Goal: Task Accomplishment & Management: Manage account settings

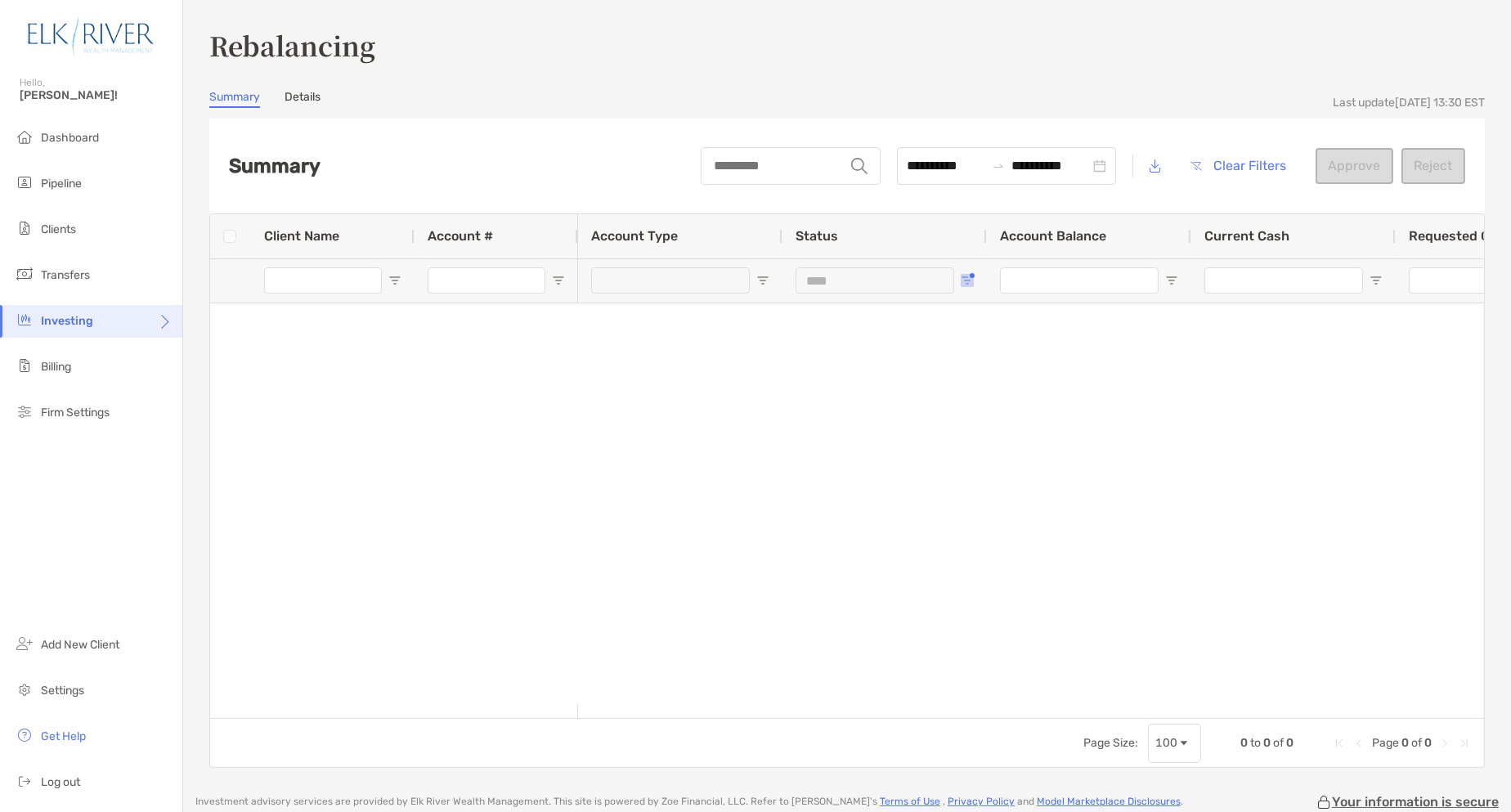
click at [972, 278] on button "Open Filter Menu" at bounding box center [968, 280] width 13 height 13
click at [83, 309] on div "Investing" at bounding box center [91, 321] width 182 height 33
click at [239, 350] on span "Rebalancing" at bounding box center [232, 353] width 69 height 14
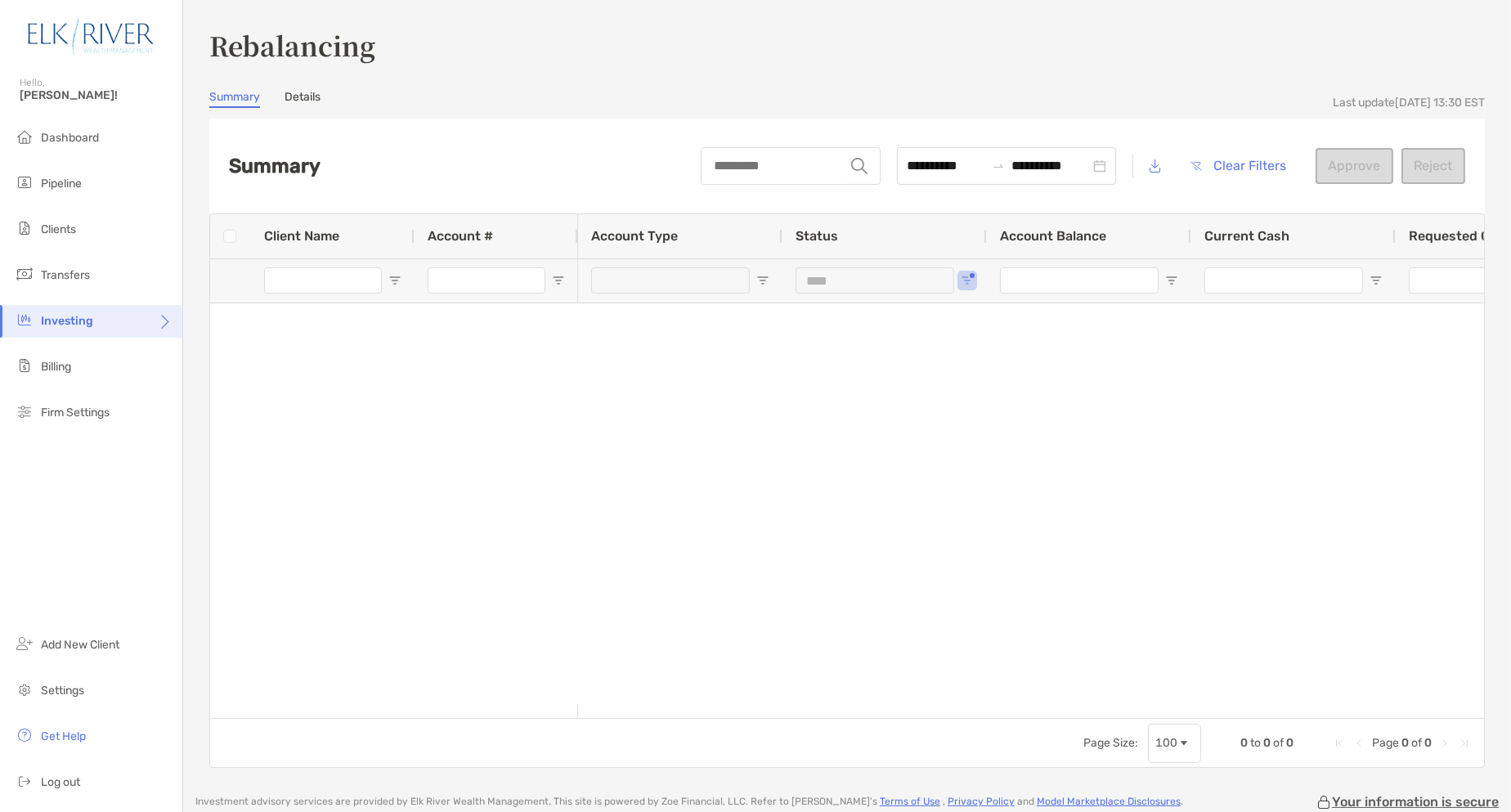
click at [696, 319] on div at bounding box center [1031, 504] width 906 height 401
click at [974, 285] on span "Open Filter Menu" at bounding box center [968, 280] width 13 height 13
click at [828, 386] on div "Joint Awaiting approval $332,463.14 $33,736.30 $0.00 $29,717.87" at bounding box center [1031, 504] width 906 height 401
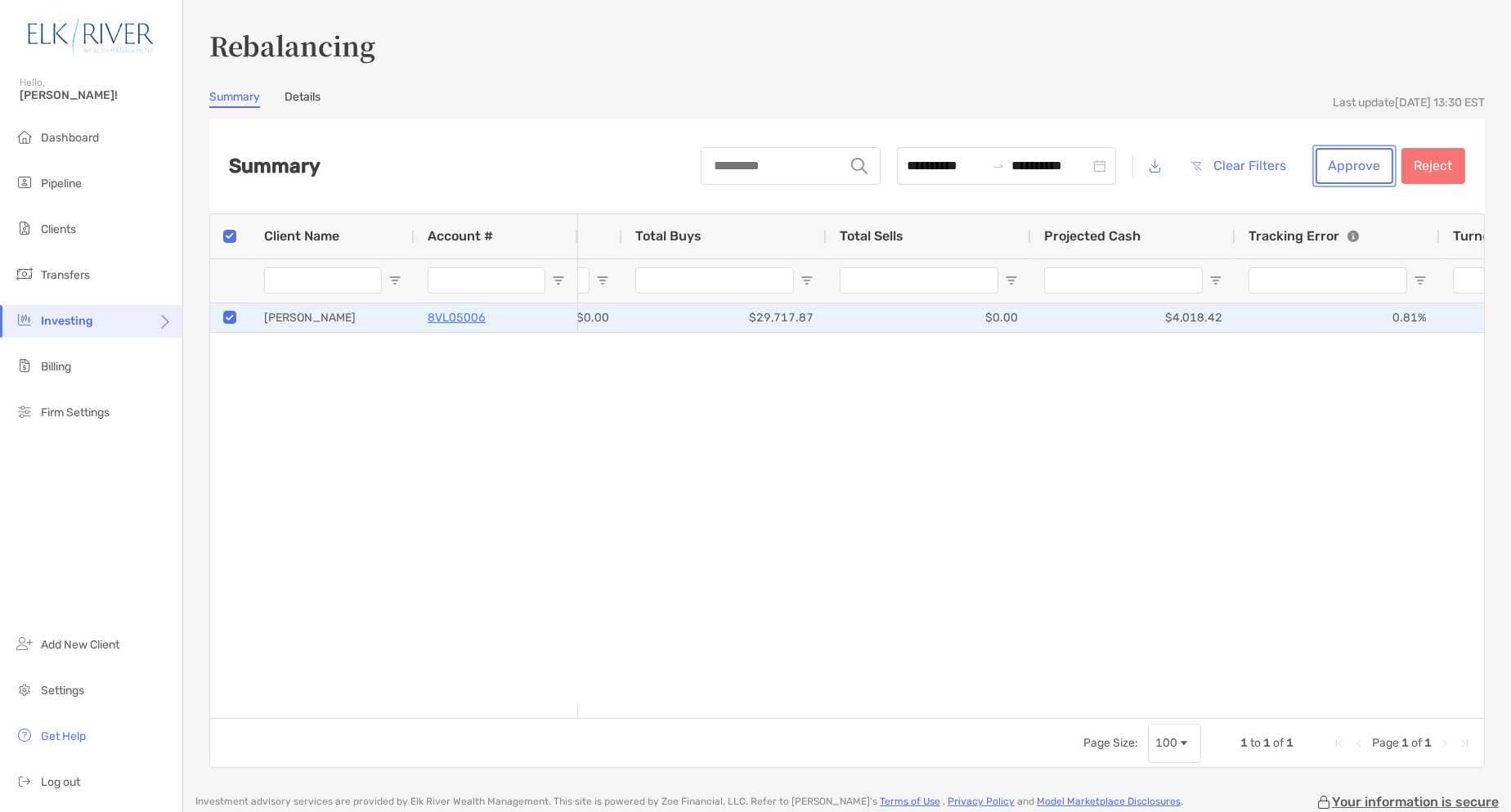
click at [1326, 167] on button "Approve" at bounding box center [1354, 166] width 78 height 36
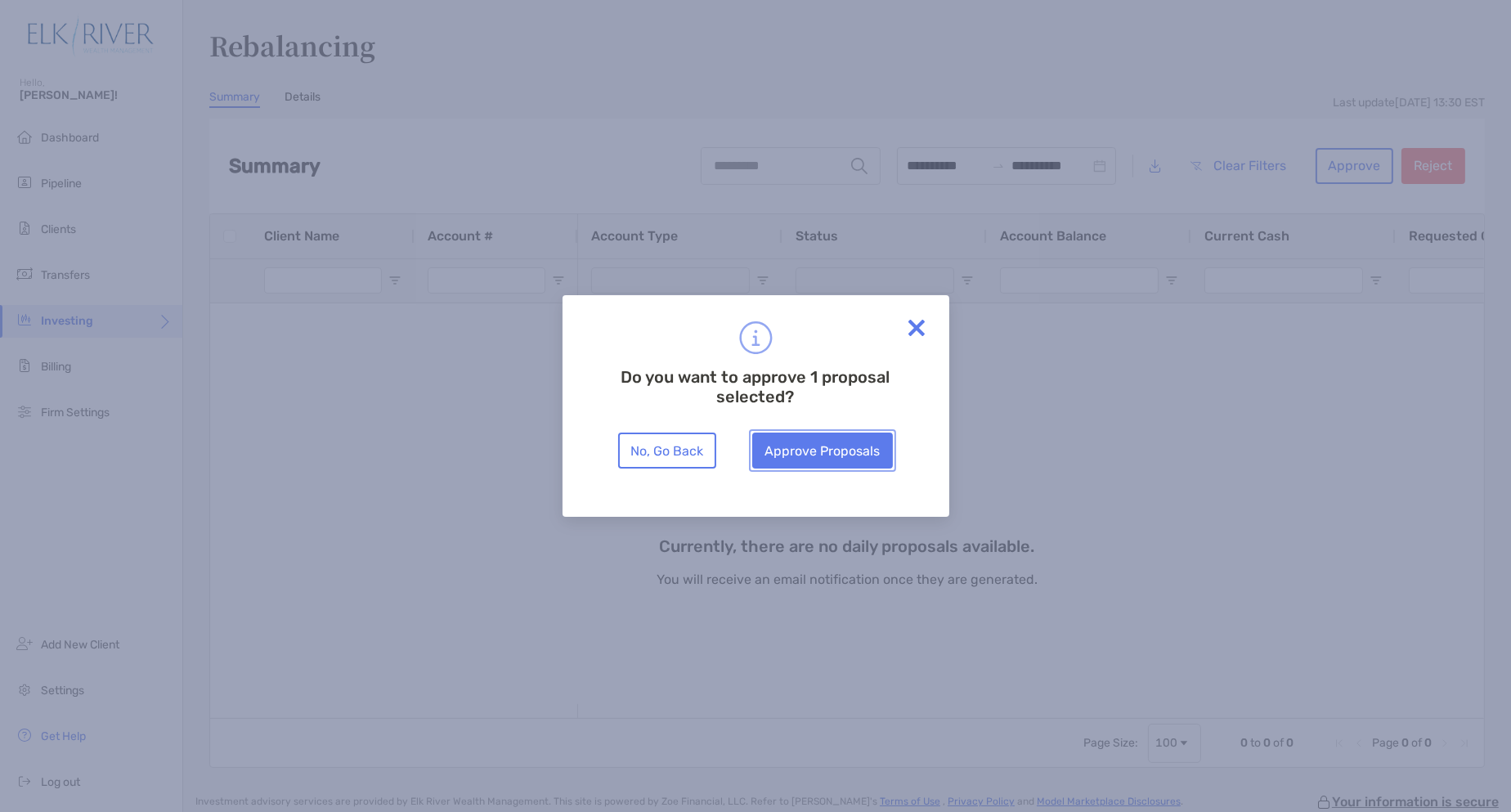
click at [797, 451] on button "Approve Proposals" at bounding box center [823, 450] width 141 height 36
